Goal: Task Accomplishment & Management: Use online tool/utility

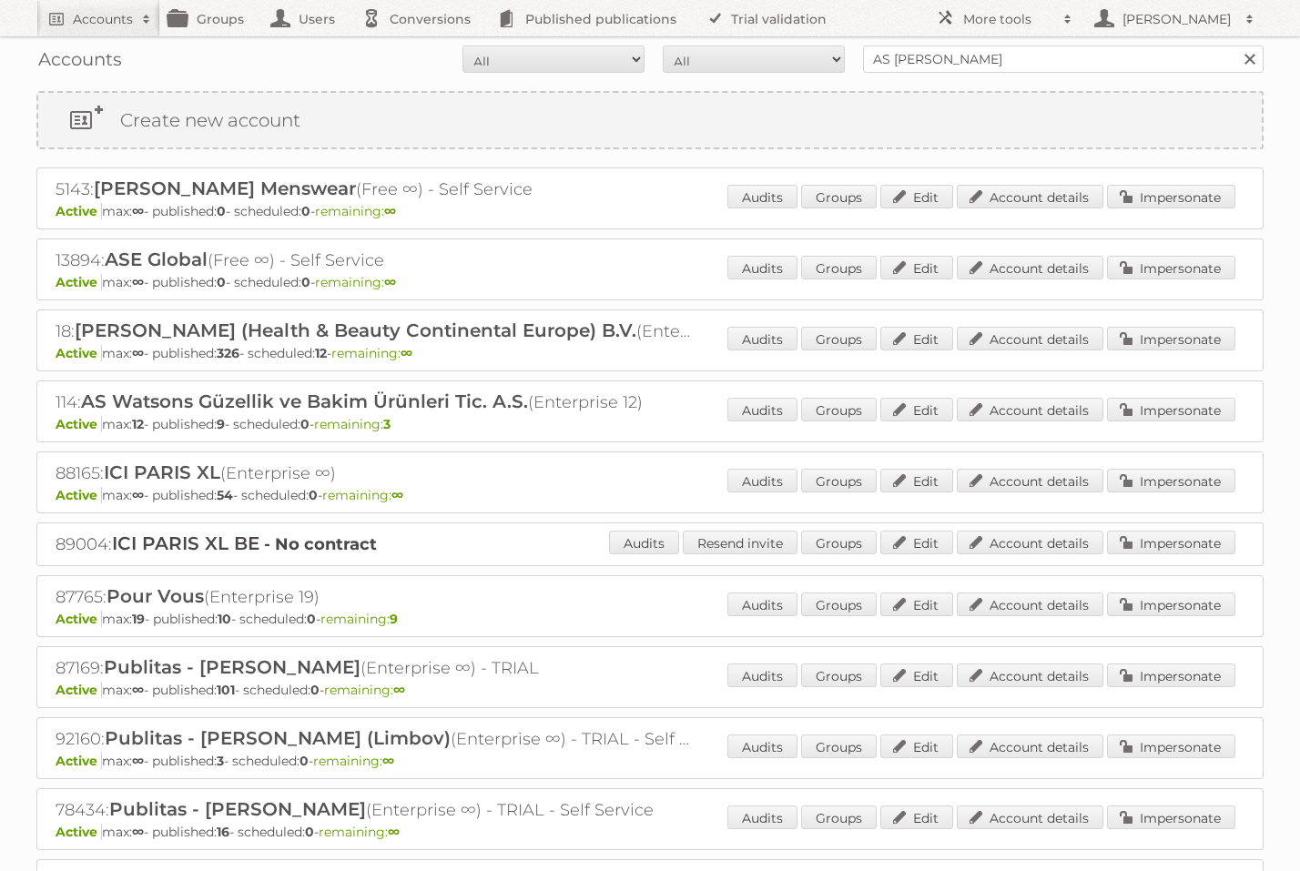
click at [967, 81] on div "Accounts All Active Expired Pending All Paid Trials Self service AS [PERSON_NAM…" at bounding box center [649, 59] width 1227 height 46
click at [962, 66] on input "AS [PERSON_NAME]" at bounding box center [1063, 59] width 400 height 27
type input "carfour"
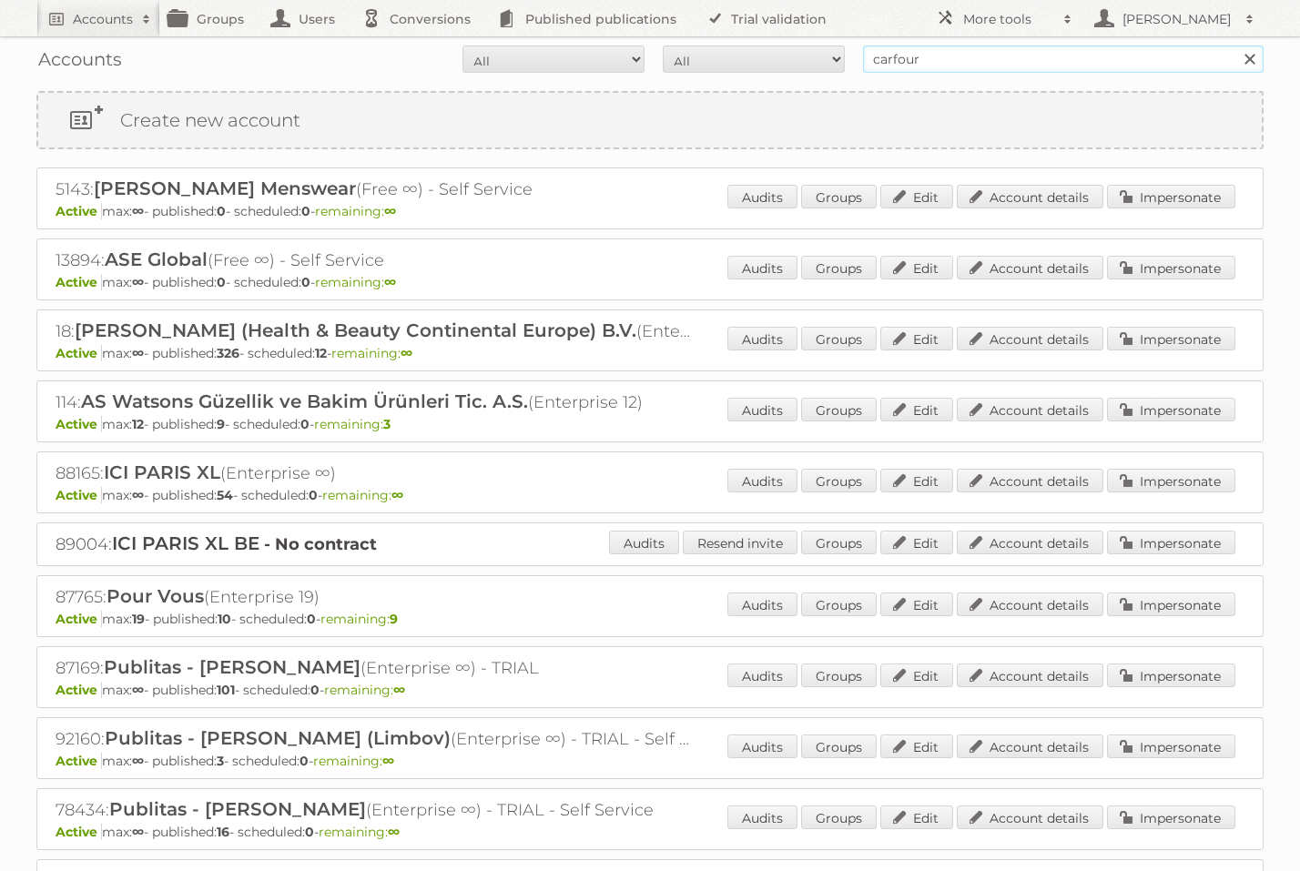
click at [1249, 59] on input "Search" at bounding box center [1248, 59] width 27 height 27
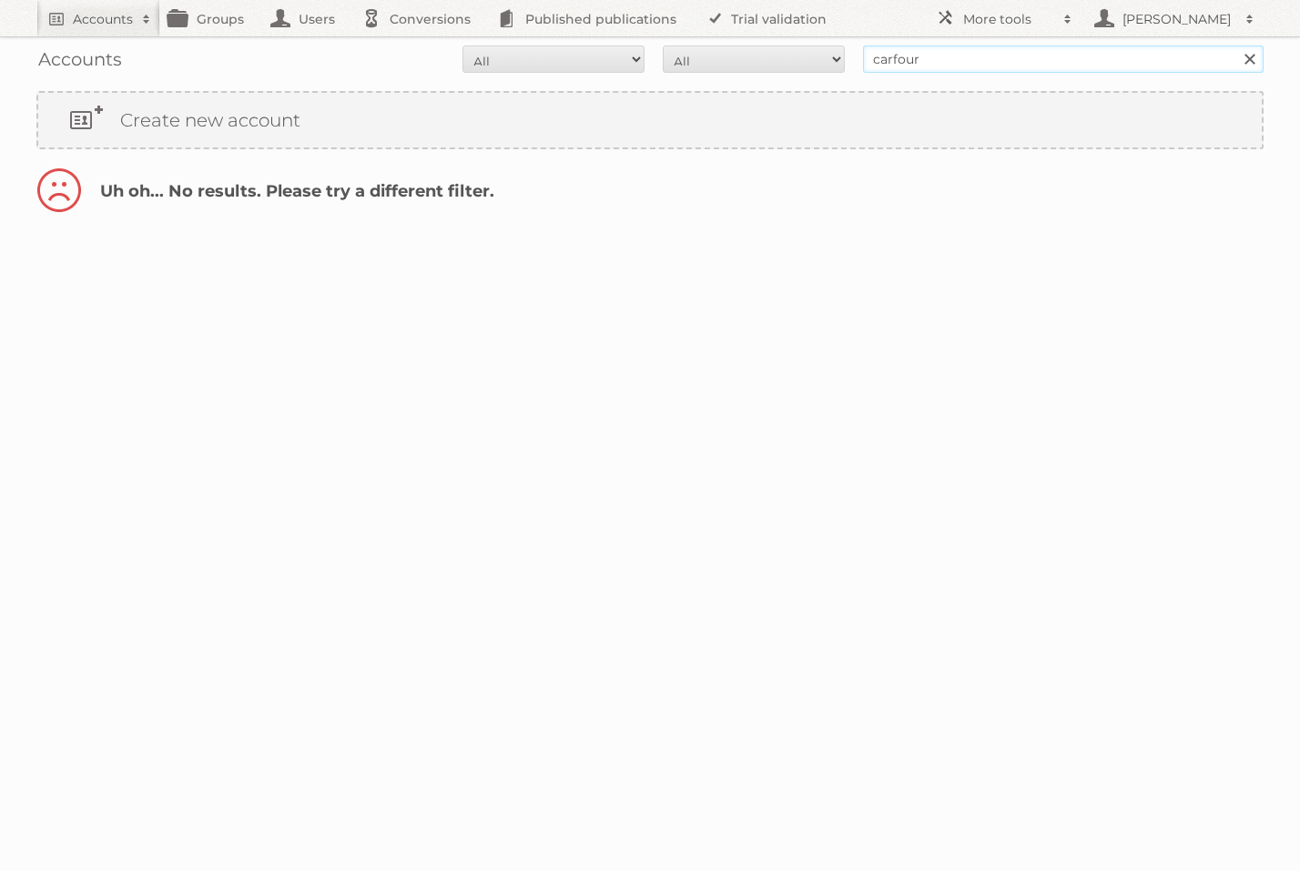
click at [887, 66] on input "carfour" at bounding box center [1063, 59] width 400 height 27
type input "carrefour"
click at [1249, 59] on input "Search" at bounding box center [1248, 59] width 27 height 27
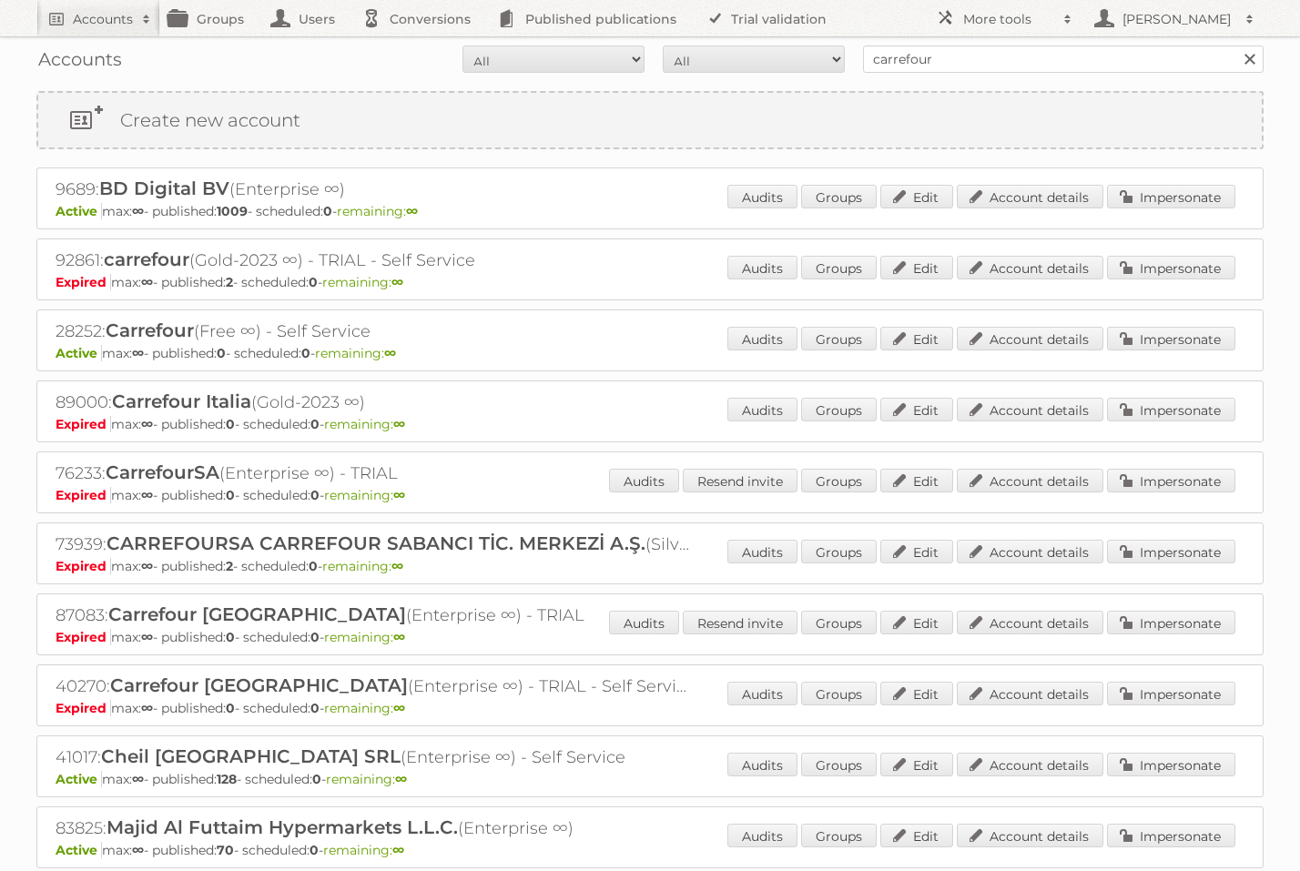
click at [444, 319] on h2 "28252: Carrefour (Free ∞) - Self Service" at bounding box center [374, 331] width 637 height 24
click at [1163, 187] on link "Impersonate" at bounding box center [1171, 197] width 128 height 24
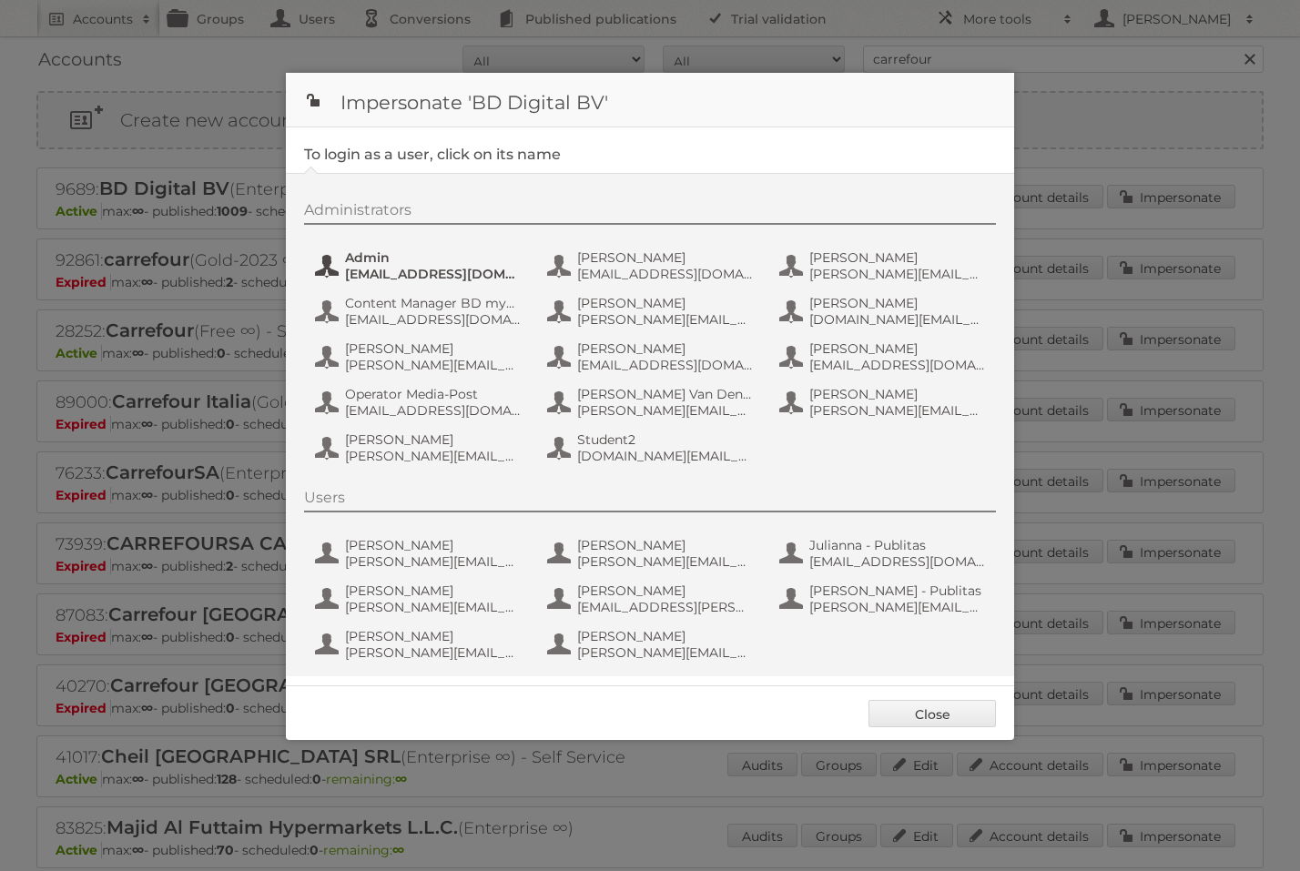
click at [418, 258] on span "Admin" at bounding box center [433, 257] width 177 height 16
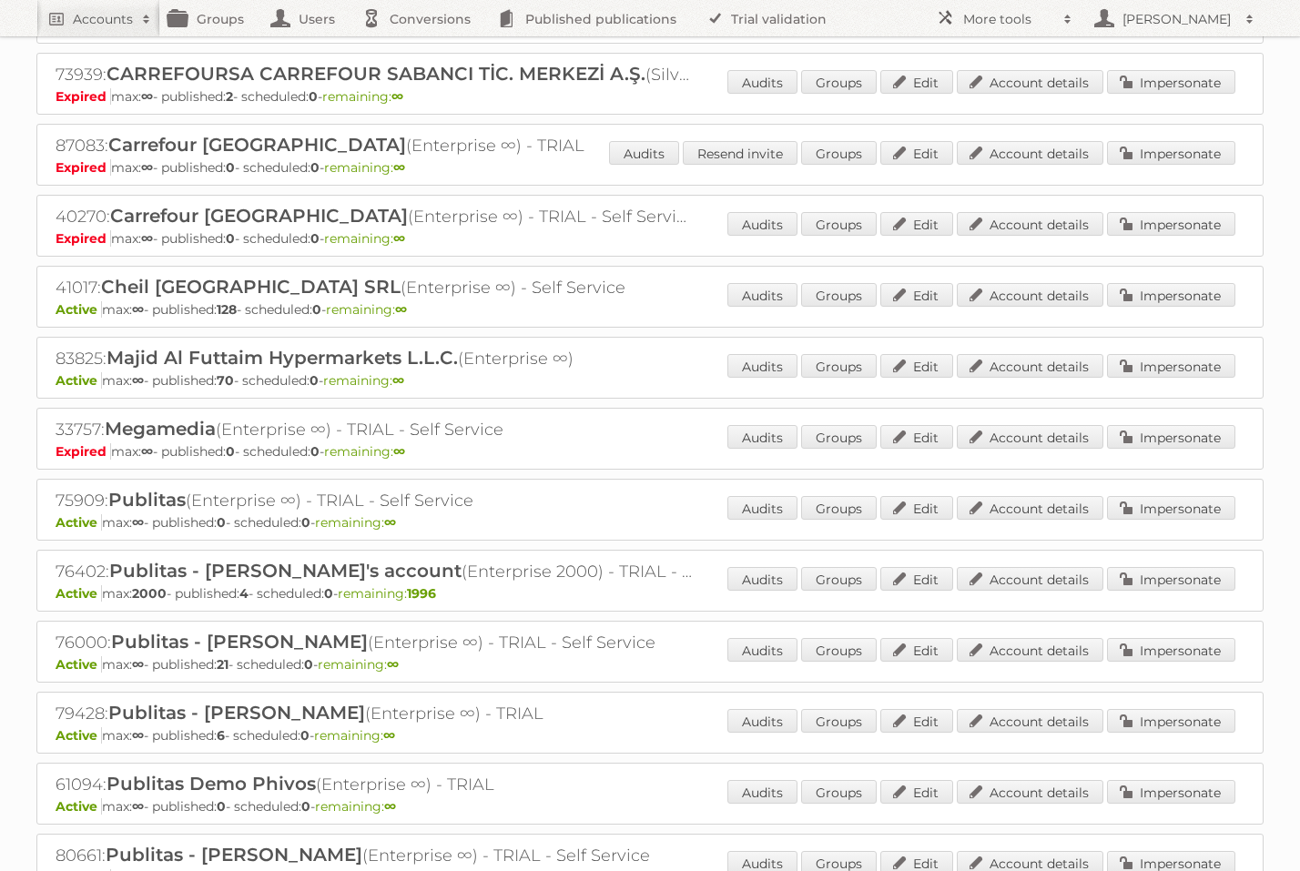
scroll to position [460, 0]
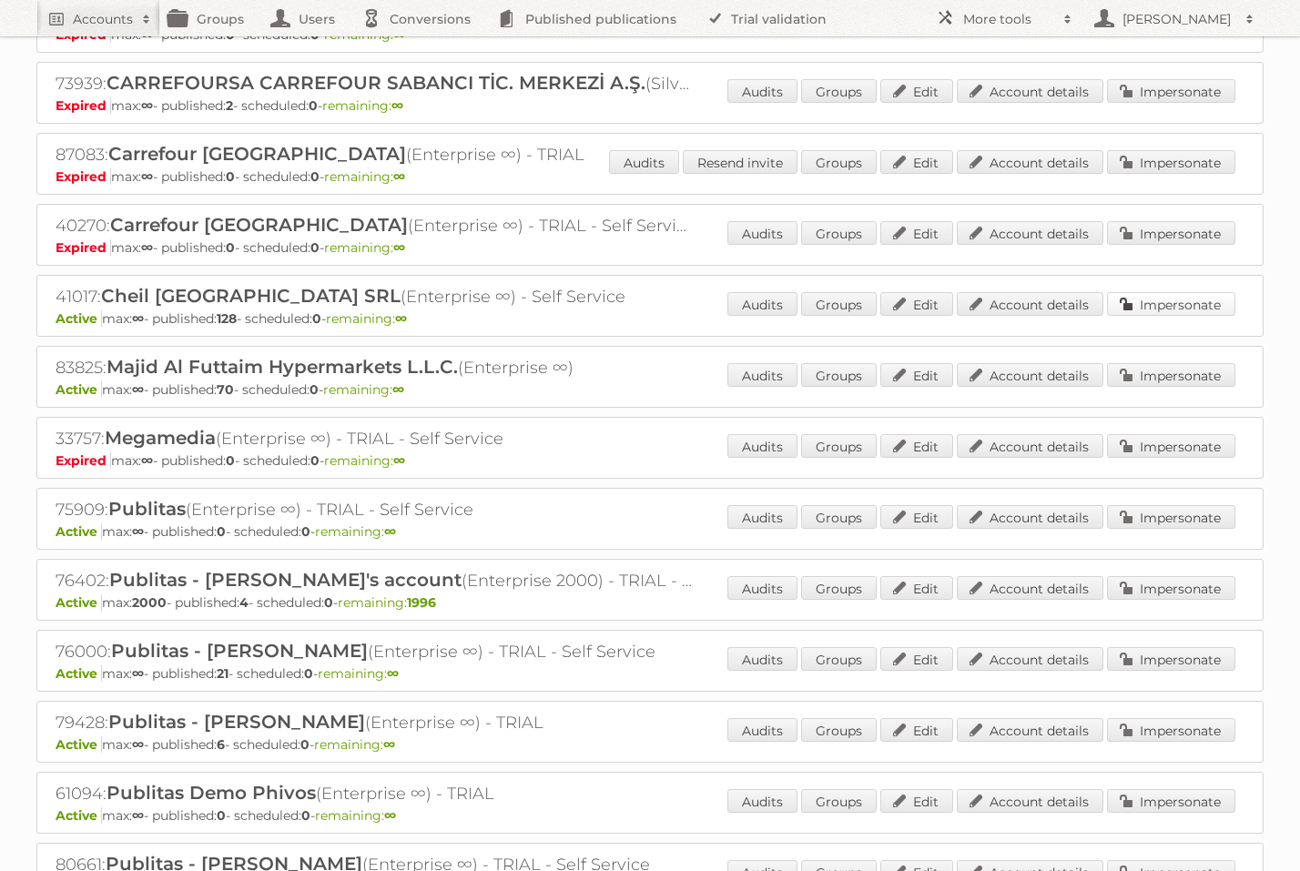
click at [1164, 299] on link "Impersonate" at bounding box center [1171, 304] width 128 height 24
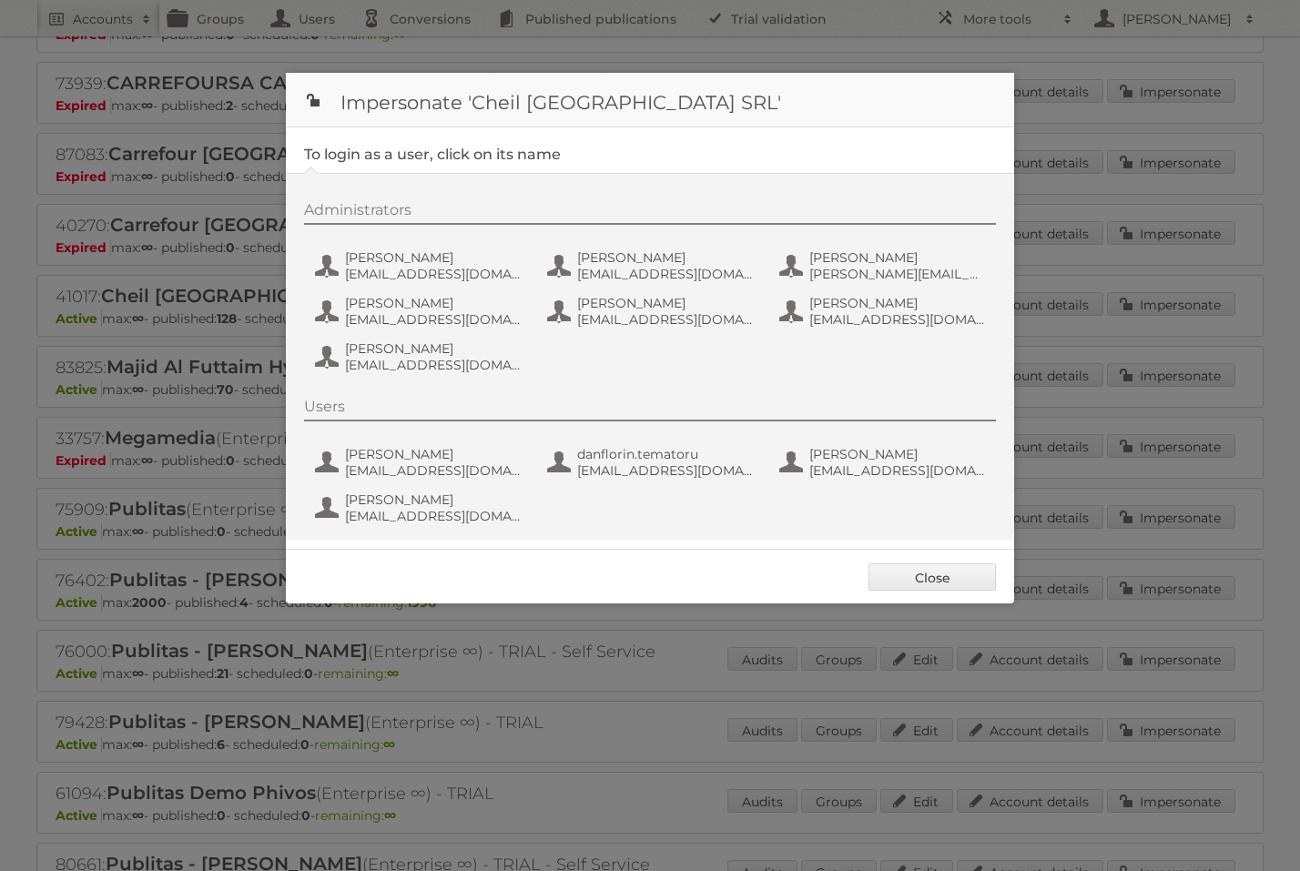
click at [410, 233] on div "Administrators Andrea Damian andrea_damian@supeco.ro Bogdan Lupu bogdan_lupu@ca…" at bounding box center [659, 290] width 710 height 178
click at [399, 252] on span "Andrea Damian" at bounding box center [433, 257] width 177 height 16
